Goal: Task Accomplishment & Management: Manage account settings

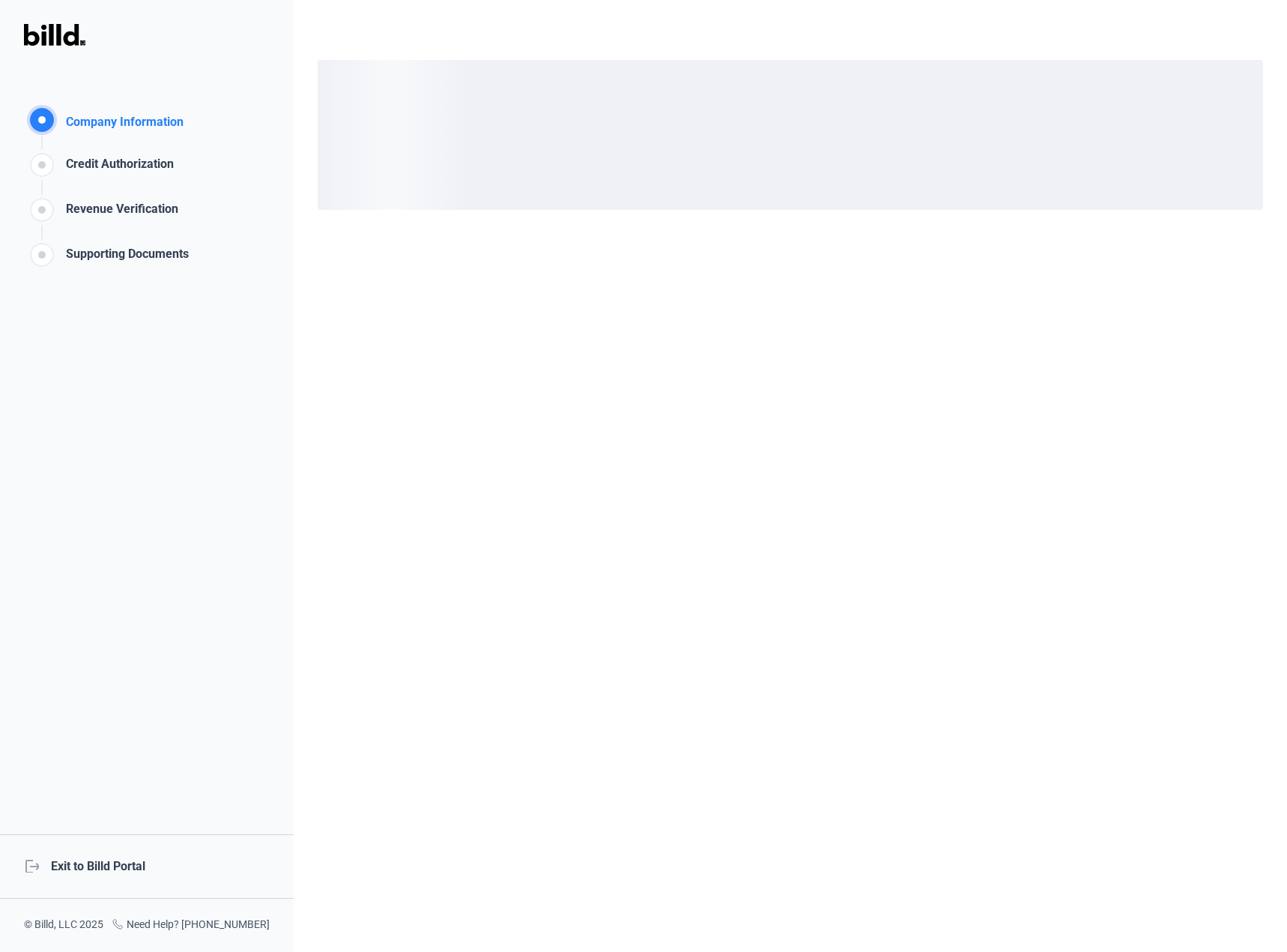
click at [131, 856] on div "logout Exit to Billd Portal" at bounding box center [146, 866] width 294 height 64
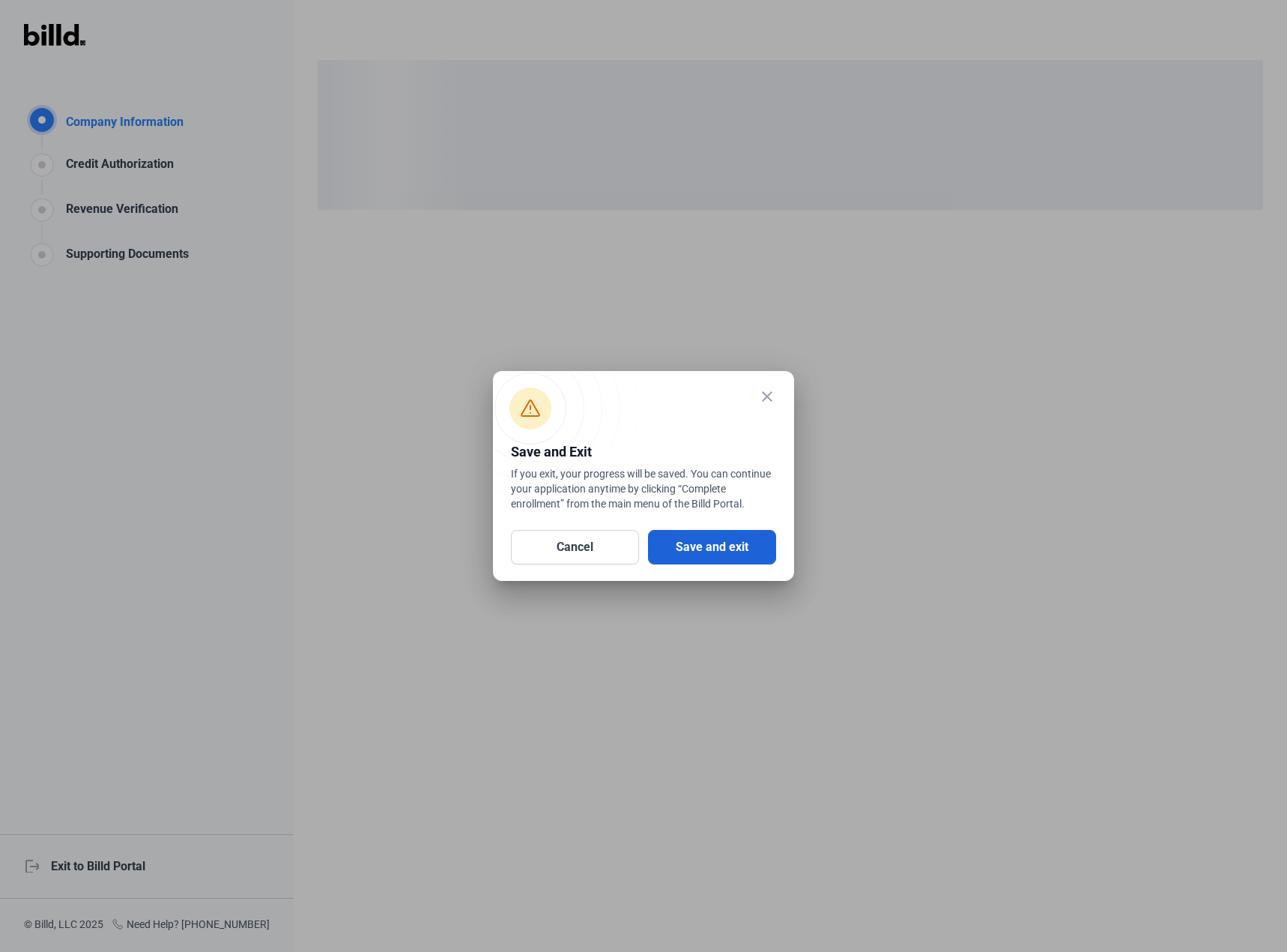
click at [721, 554] on button "Save and exit" at bounding box center [712, 547] width 128 height 34
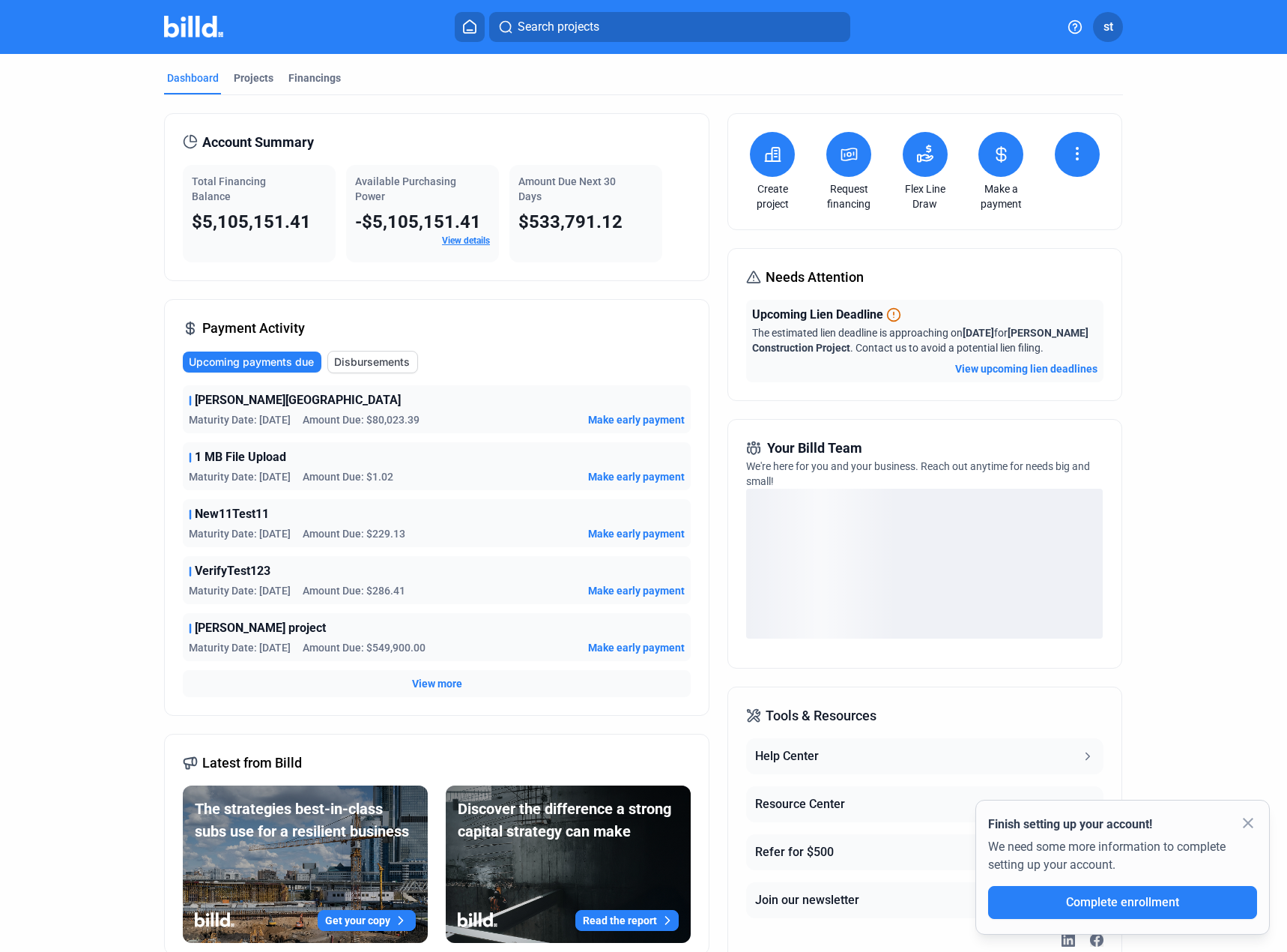
click at [1116, 23] on button "st" at bounding box center [1109, 27] width 30 height 30
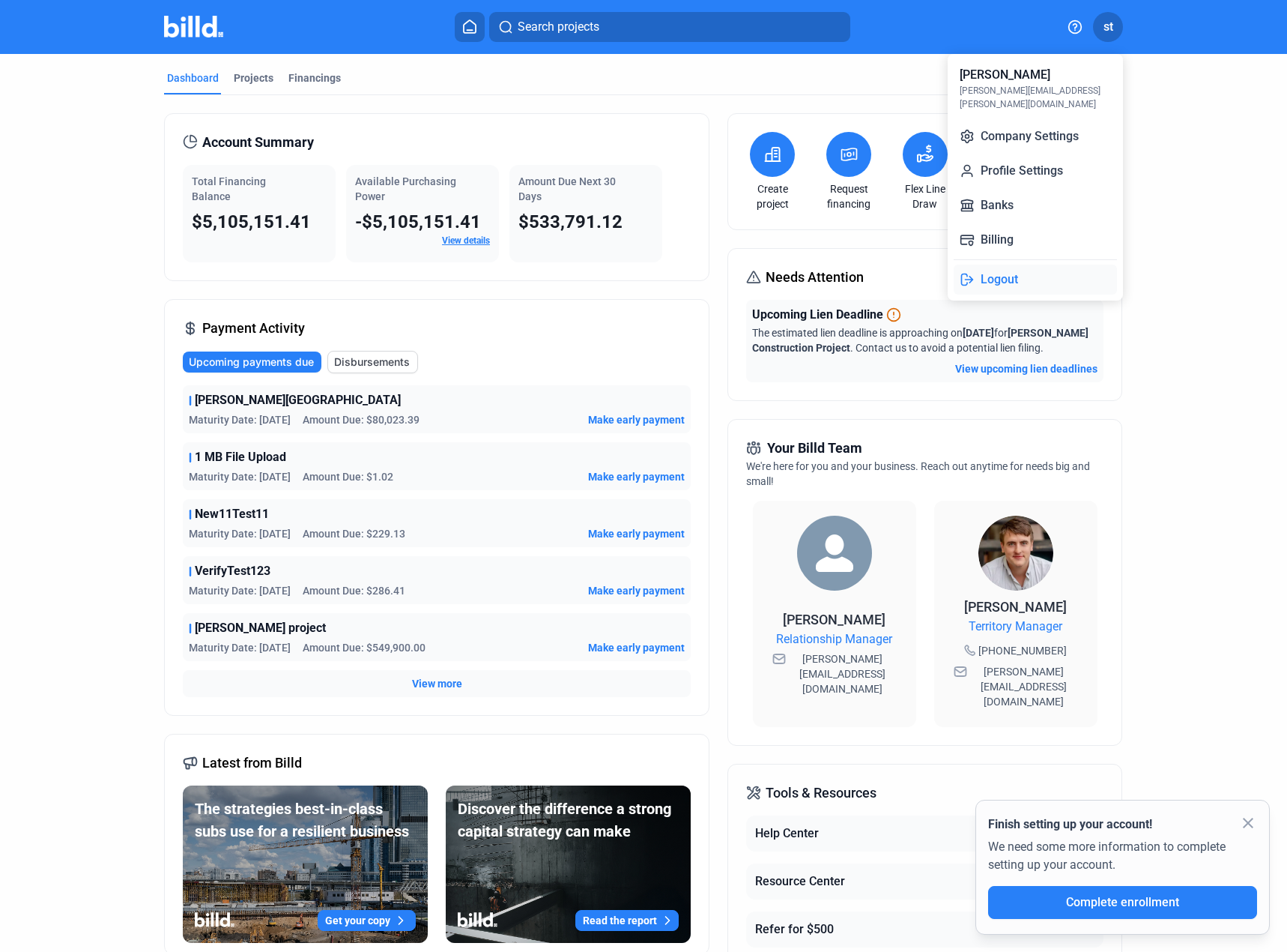
click at [1014, 266] on button "Logout" at bounding box center [1035, 279] width 164 height 30
